Goal: Task Accomplishment & Management: Use online tool/utility

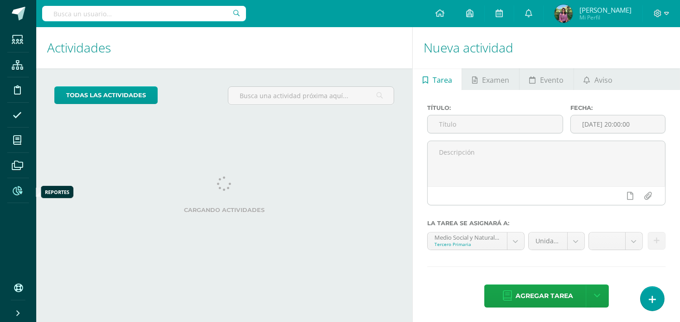
click at [16, 193] on icon at bounding box center [18, 191] width 10 height 9
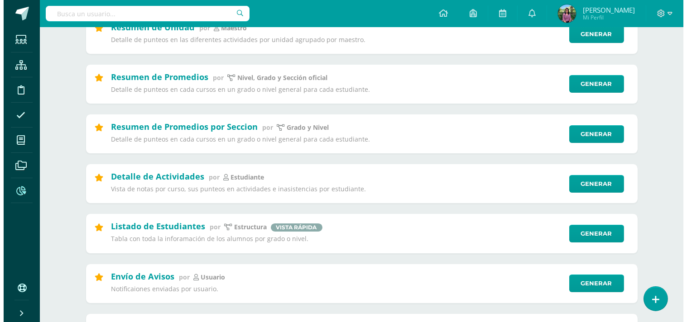
scroll to position [201, 0]
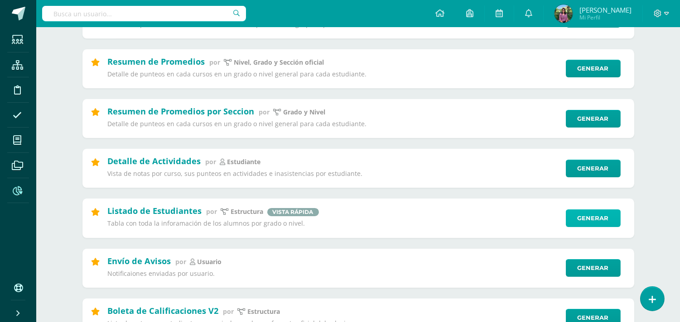
drag, startPoint x: 590, startPoint y: 227, endPoint x: 354, endPoint y: 200, distance: 237.9
click at [590, 227] on link "Generar" at bounding box center [593, 219] width 55 height 18
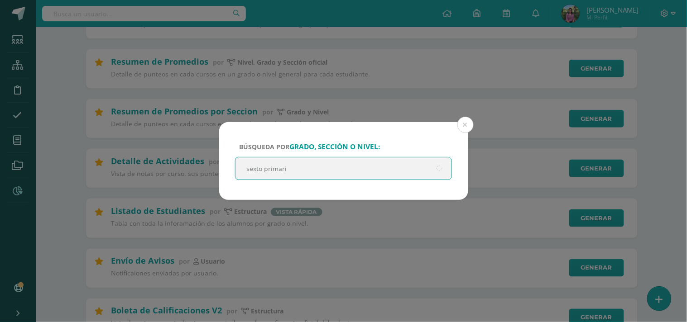
type input "sexto primaria"
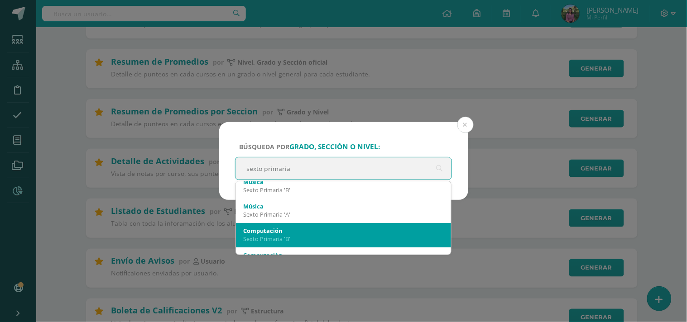
scroll to position [0, 0]
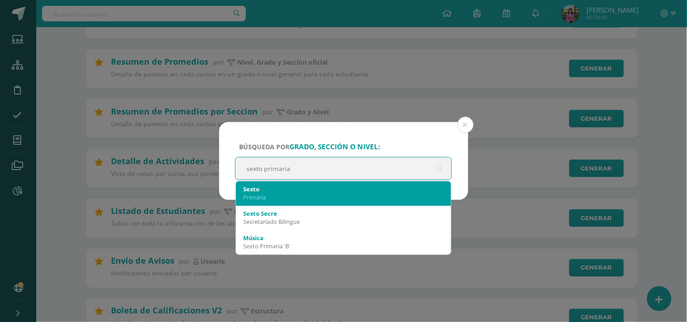
click at [272, 197] on div "Primaria" at bounding box center [343, 197] width 201 height 8
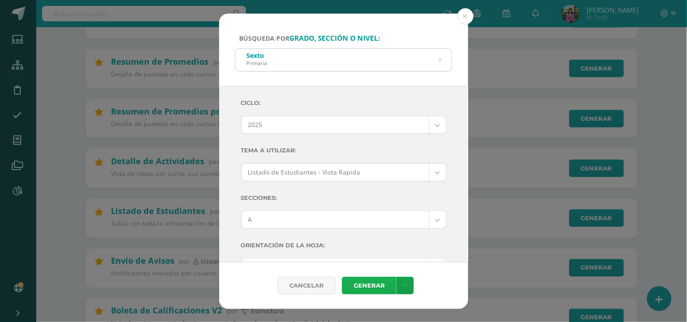
click at [382, 286] on link "Generar" at bounding box center [369, 286] width 54 height 18
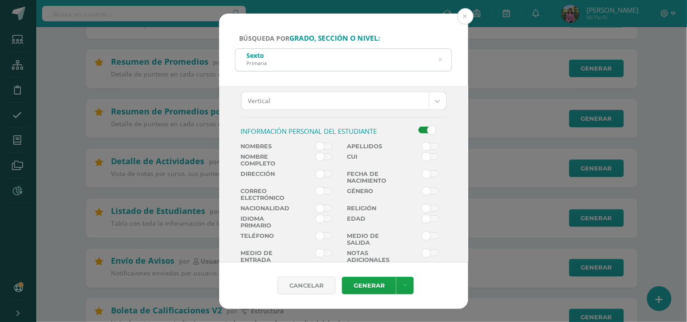
scroll to position [201, 0]
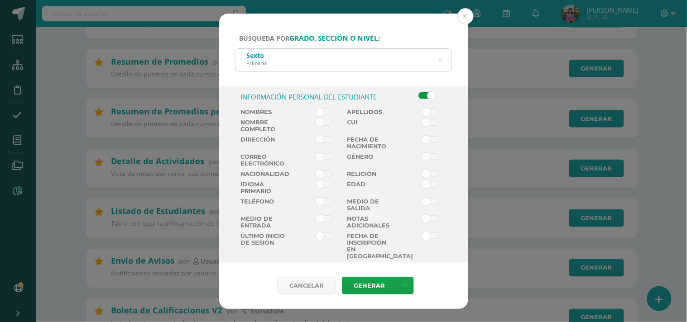
click at [322, 111] on span at bounding box center [324, 112] width 17 height 7
click at [0, 0] on input "checkbox" at bounding box center [0, 0] width 0 height 0
click at [422, 110] on span at bounding box center [430, 112] width 17 height 7
click at [0, 0] on input "checkbox" at bounding box center [0, 0] width 0 height 0
click at [352, 295] on div "Generar" at bounding box center [378, 286] width 72 height 18
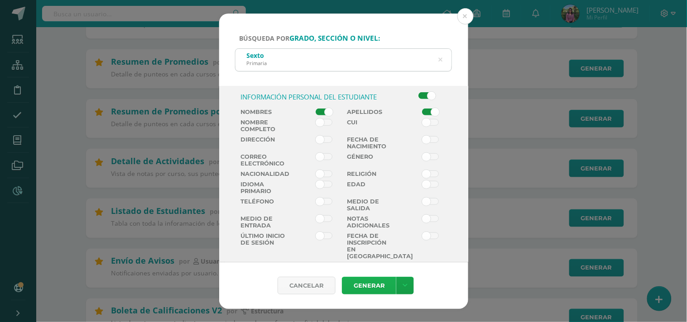
click at [352, 289] on link "Generar" at bounding box center [369, 286] width 54 height 18
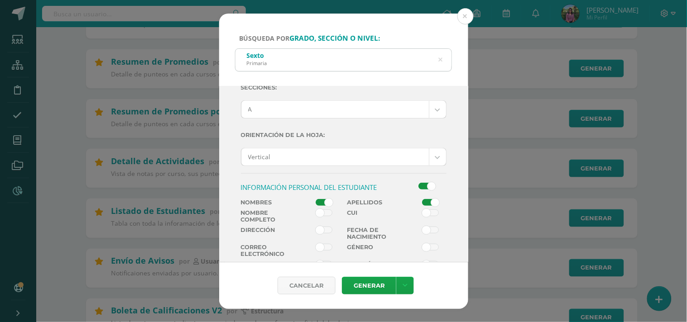
scroll to position [0, 0]
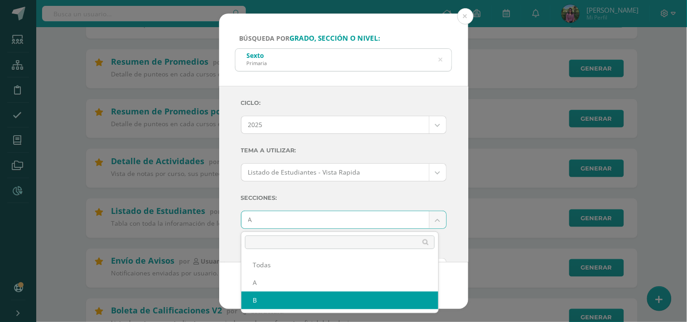
select select "B"
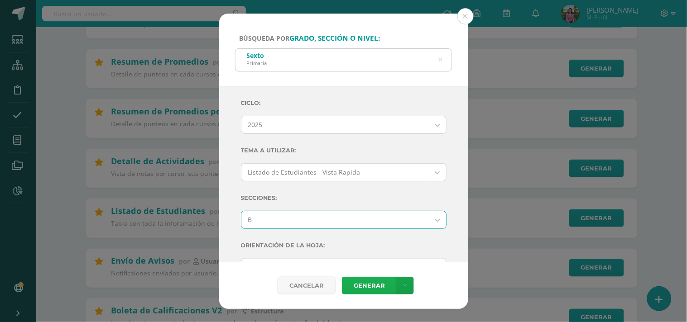
click at [365, 288] on link "Generar" at bounding box center [369, 286] width 54 height 18
